Goal: Task Accomplishment & Management: Use online tool/utility

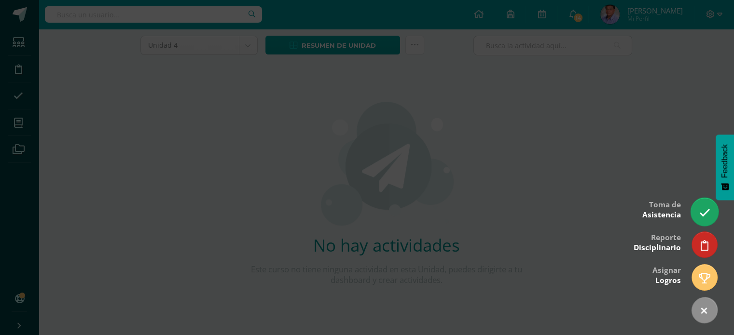
click at [701, 218] on icon at bounding box center [704, 213] width 11 height 11
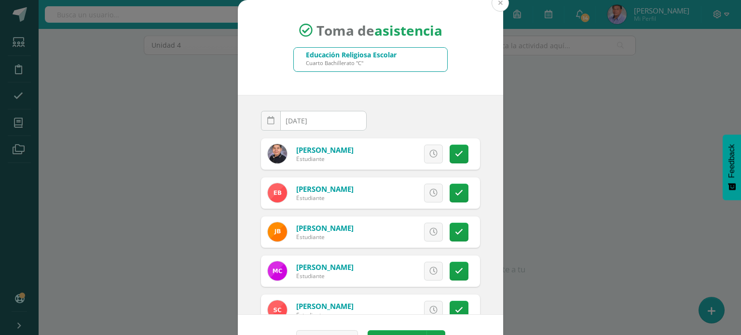
click at [497, 1] on button at bounding box center [500, 2] width 17 height 17
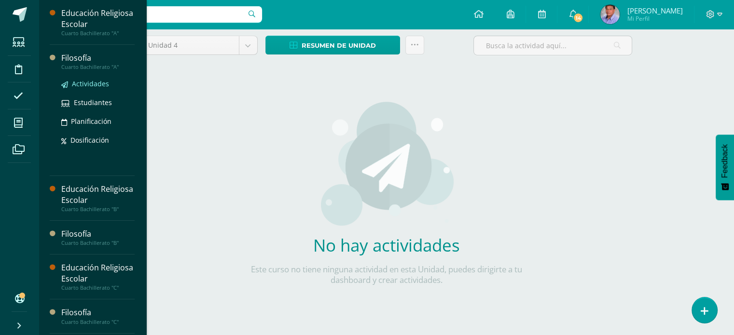
click at [107, 83] on span "Actividades" at bounding box center [90, 83] width 37 height 9
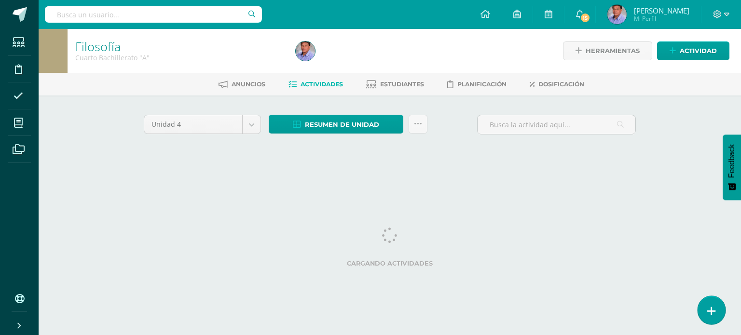
click at [718, 310] on link at bounding box center [712, 310] width 28 height 28
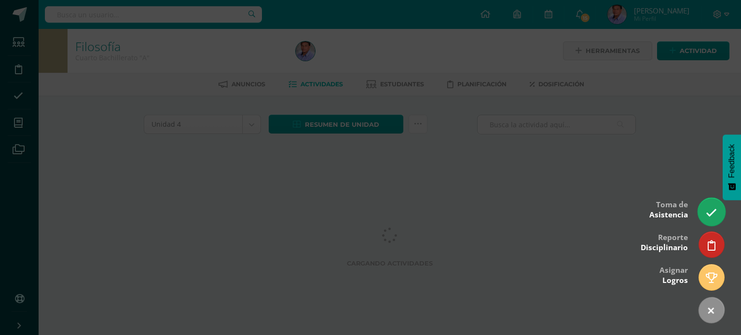
click at [714, 217] on icon at bounding box center [711, 213] width 11 height 11
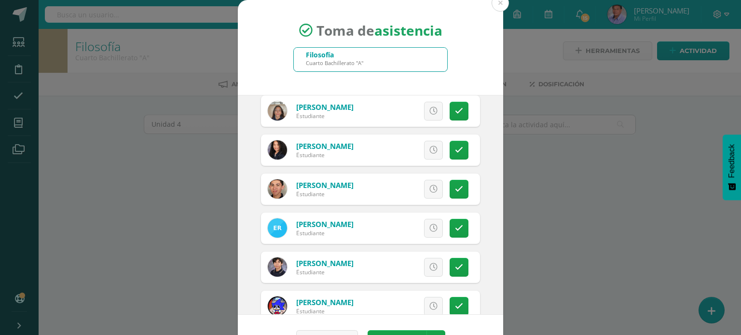
scroll to position [1303, 0]
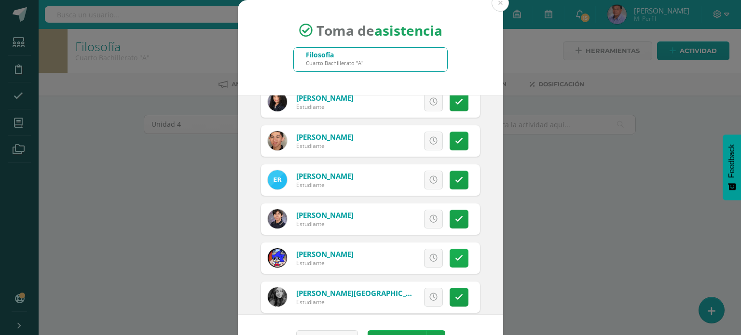
click at [455, 258] on icon at bounding box center [459, 258] width 8 height 8
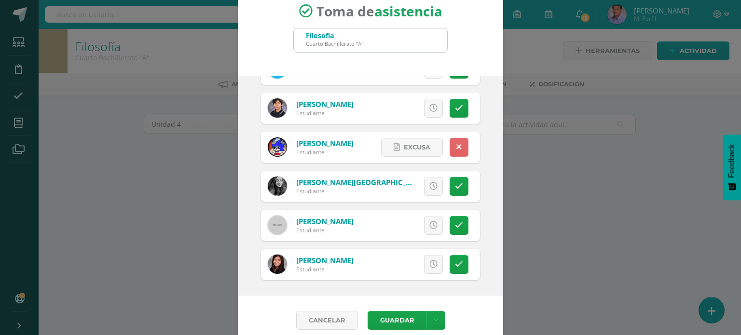
scroll to position [28, 0]
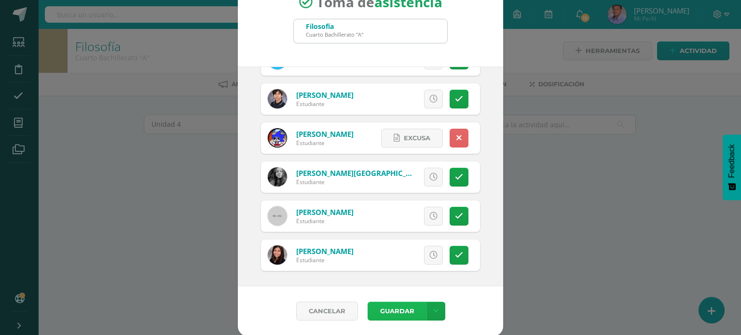
click at [404, 303] on button "Guardar" at bounding box center [397, 311] width 59 height 19
